Goal: Task Accomplishment & Management: Complete application form

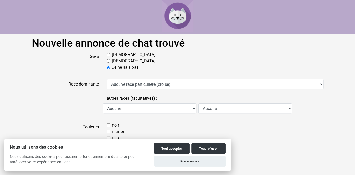
click at [109, 61] on input "[DEMOGRAPHIC_DATA]" at bounding box center [108, 60] width 3 height 3
radio input "true"
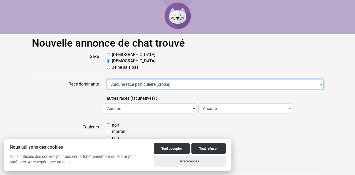
click at [107, 79] on select "Aucune race particulière (croisé) Abyssin Américain à poil dur American Bobtail…" at bounding box center [215, 84] width 217 height 10
click option "Aucune race particulière (croisé)" at bounding box center [0, 0] width 0 height 0
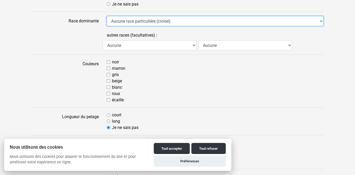
scroll to position [64, 0]
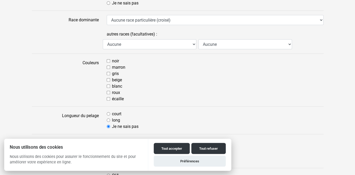
click at [109, 74] on input "gris" at bounding box center [108, 73] width 3 height 3
checkbox input "true"
click at [110, 114] on input "court" at bounding box center [108, 113] width 3 height 3
radio input "true"
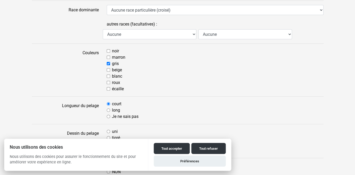
scroll to position [75, 0]
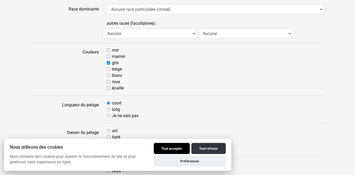
click at [172, 147] on button "Tout accepter" at bounding box center [172, 148] width 36 height 11
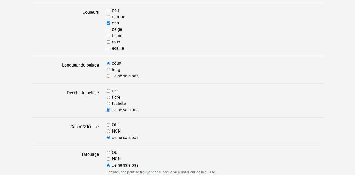
scroll to position [118, 0]
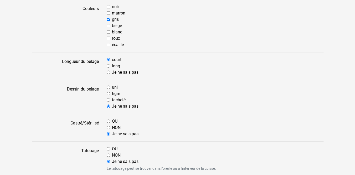
click at [109, 95] on input "tigré" at bounding box center [108, 93] width 3 height 3
radio input "true"
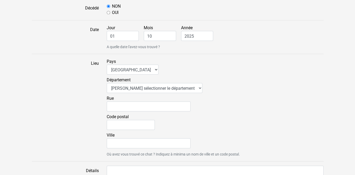
scroll to position [330, 0]
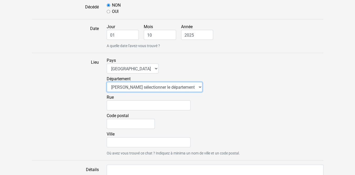
click at [107, 82] on select "Veuillez sélectionner le département 01 - [GEOGRAPHIC_DATA] 02 - [GEOGRAPHIC_DA…" at bounding box center [155, 87] width 96 height 10
select select "91"
click option "91 - [GEOGRAPHIC_DATA]" at bounding box center [0, 0] width 0 height 0
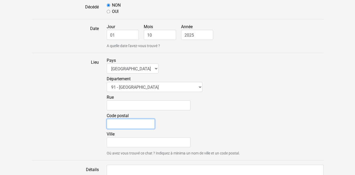
click at [140, 125] on input "Code postal" at bounding box center [131, 124] width 48 height 10
type input "91600"
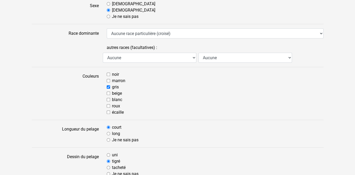
scroll to position [0, 0]
